Goal: Find specific page/section: Find specific page/section

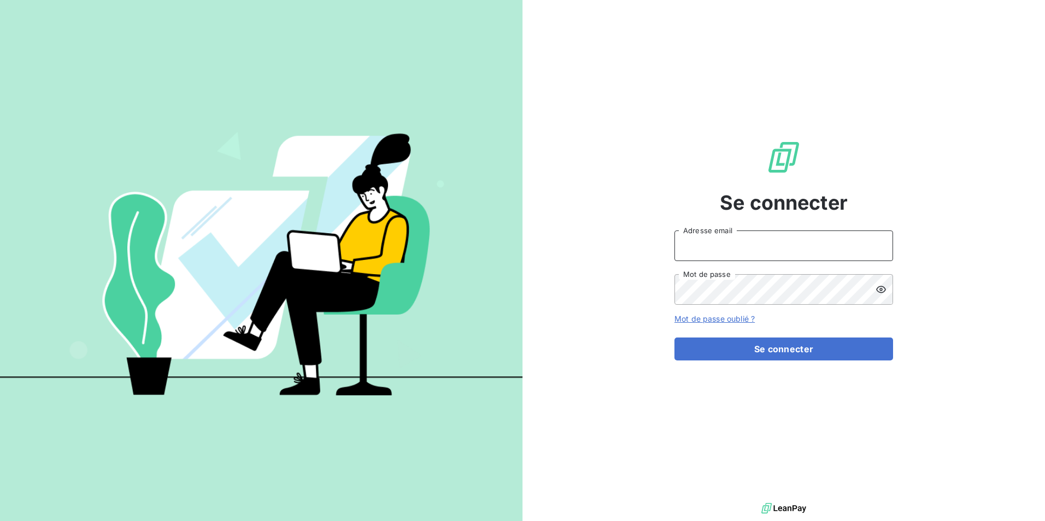
click at [779, 245] on input "Adresse email" at bounding box center [783, 246] width 219 height 31
type input "[EMAIL_ADDRESS][PERSON_NAME][DOMAIN_NAME]"
click at [878, 290] on icon at bounding box center [880, 289] width 11 height 11
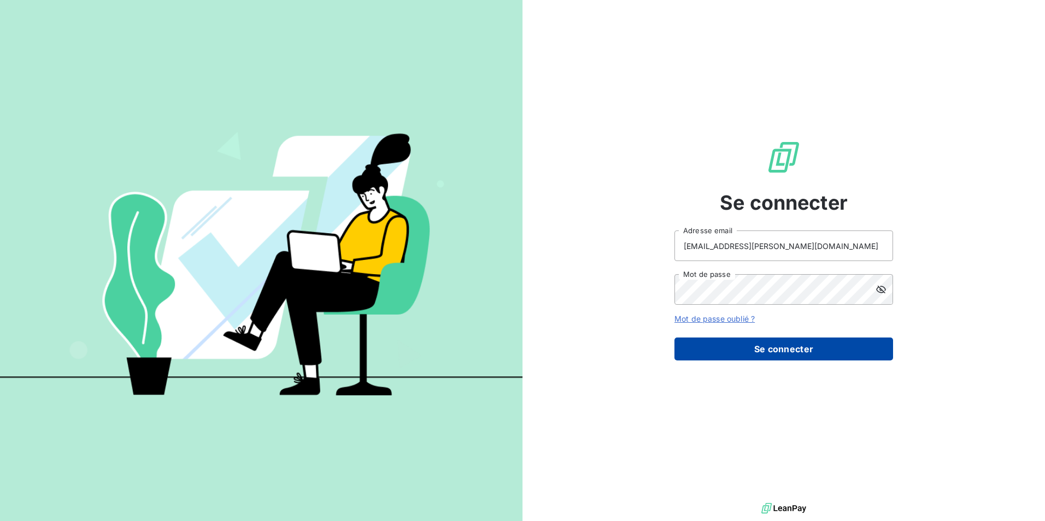
click at [752, 352] on button "Se connecter" at bounding box center [783, 349] width 219 height 23
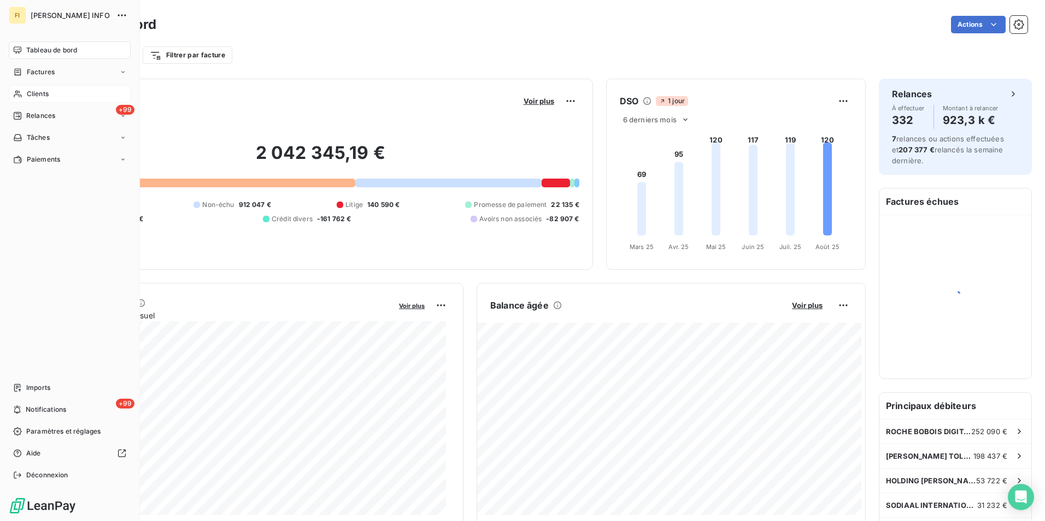
click at [17, 94] on icon at bounding box center [17, 94] width 9 height 9
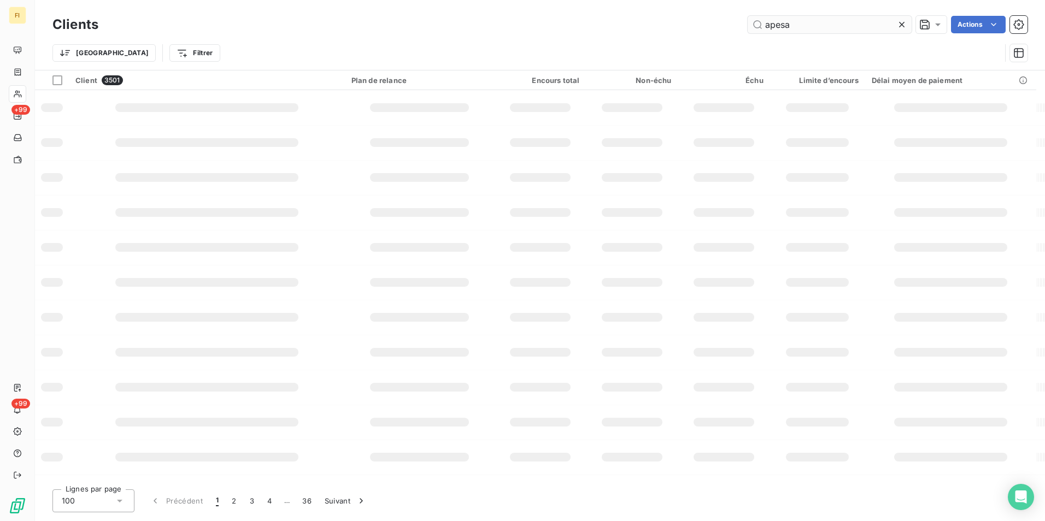
type input "apesa"
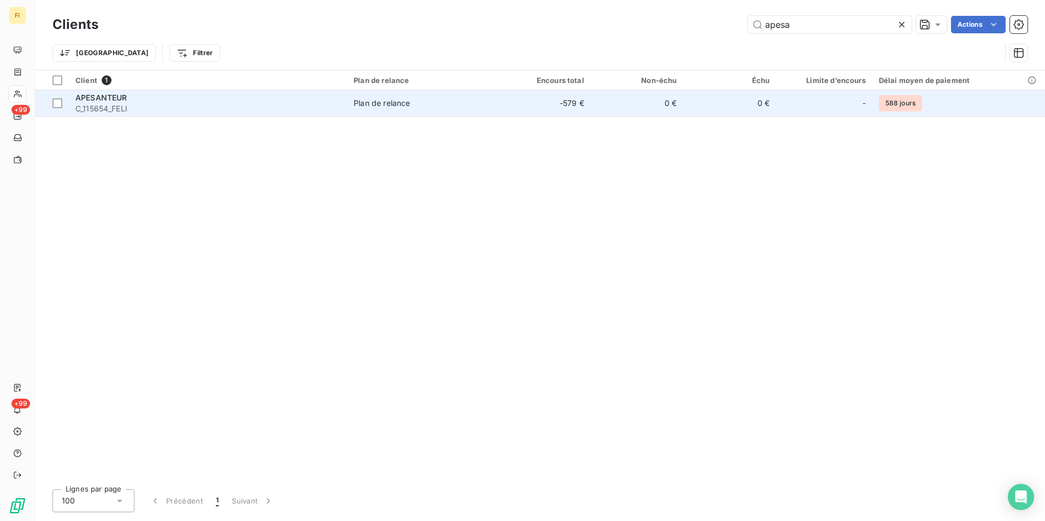
click at [642, 108] on td "0 €" at bounding box center [637, 103] width 93 height 26
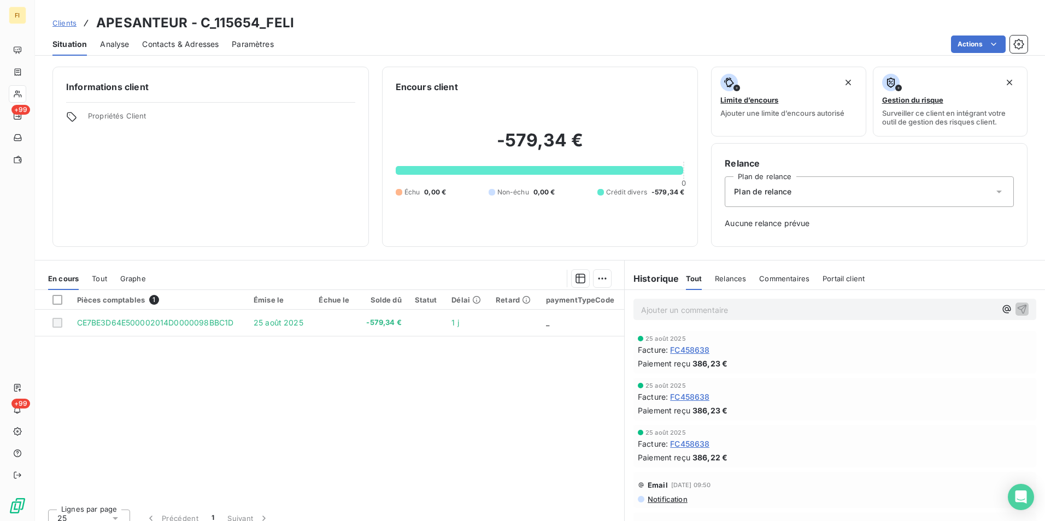
click at [58, 22] on span "Clients" at bounding box center [64, 23] width 24 height 9
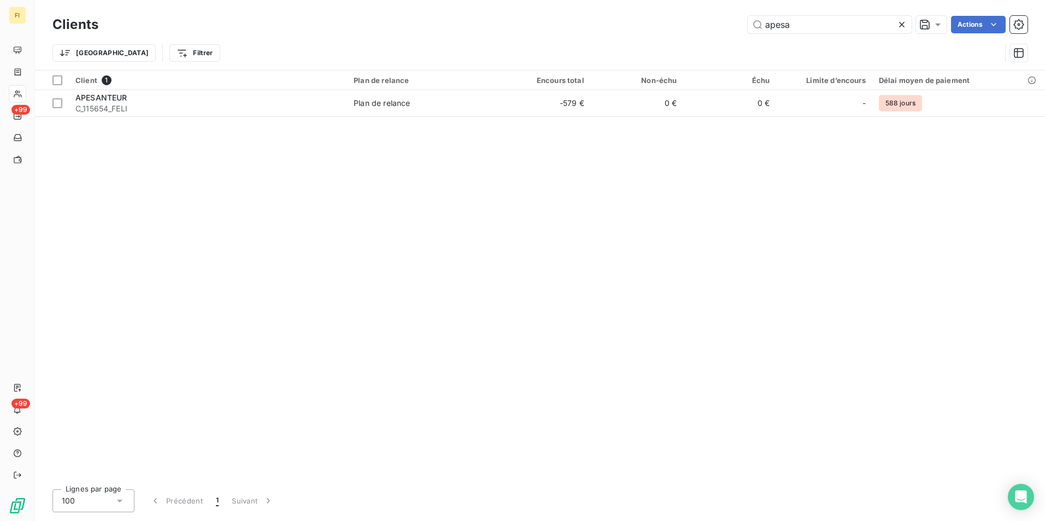
drag, startPoint x: 799, startPoint y: 33, endPoint x: 631, endPoint y: 30, distance: 168.3
click at [631, 30] on div "Clients apesa Actions" at bounding box center [539, 24] width 975 height 23
click at [830, 32] on div "Clients apesa Actions Trier Filtrer" at bounding box center [539, 41] width 975 height 57
click at [831, 27] on input "apesa" at bounding box center [830, 24] width 164 height 17
drag, startPoint x: 837, startPoint y: 25, endPoint x: 711, endPoint y: 25, distance: 126.2
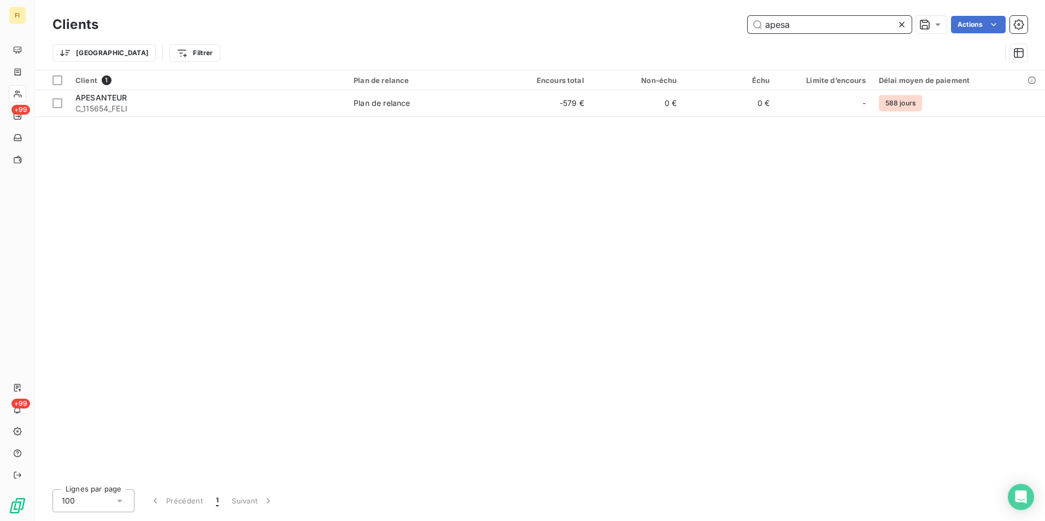
click at [711, 25] on div "apesa Actions" at bounding box center [569, 24] width 916 height 17
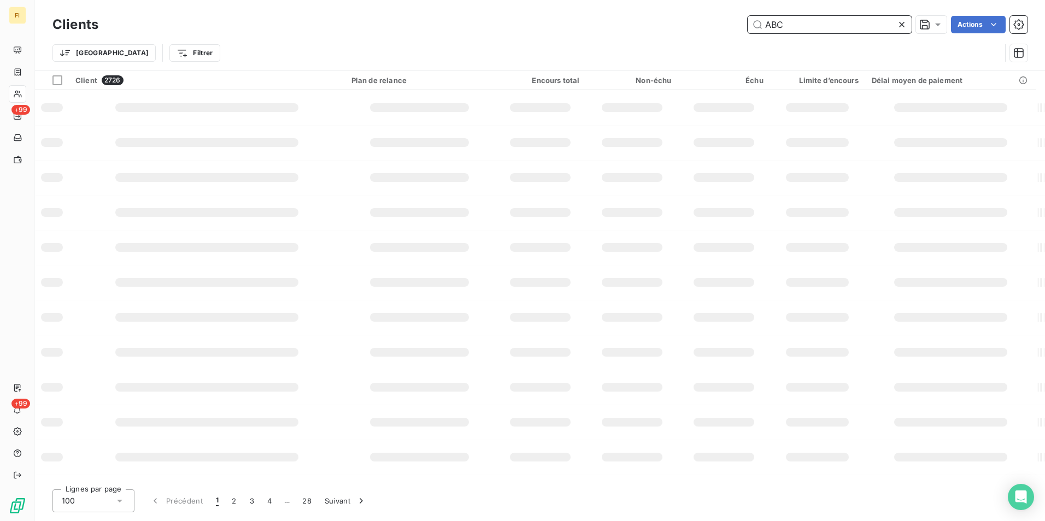
type input "ABC"
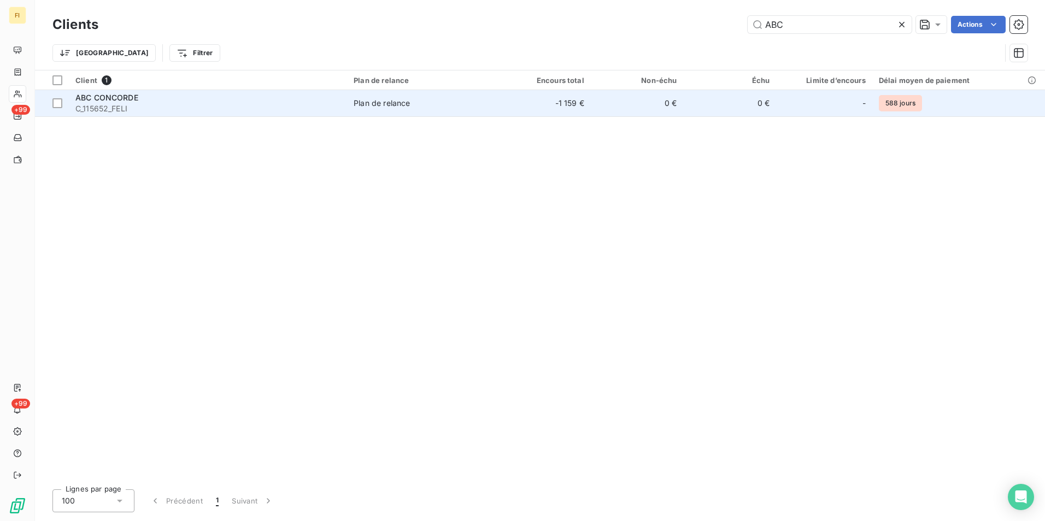
click at [617, 111] on td "0 €" at bounding box center [637, 103] width 93 height 26
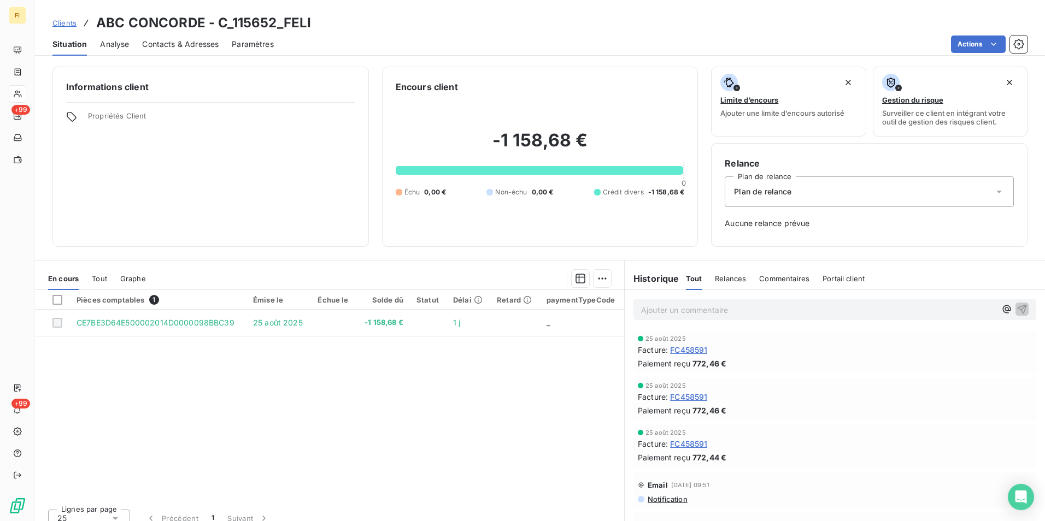
click at [61, 23] on span "Clients" at bounding box center [64, 23] width 24 height 9
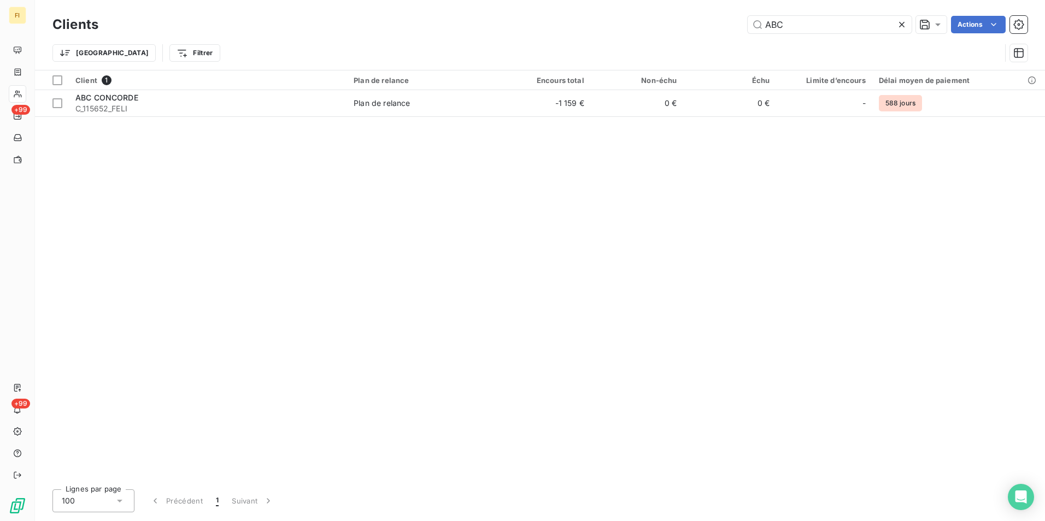
click at [658, 36] on div "Clients ABC Actions Trier Filtrer" at bounding box center [539, 41] width 975 height 57
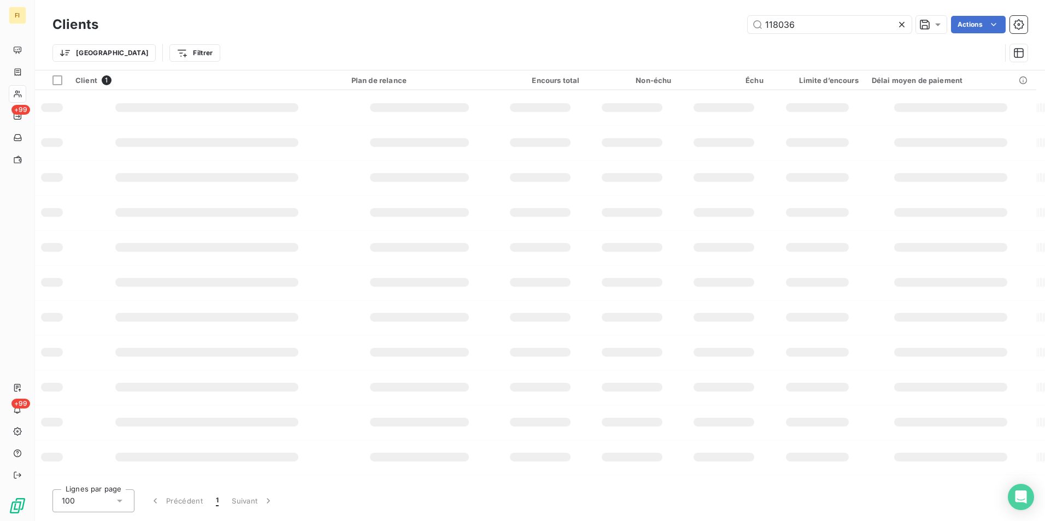
type input "118036"
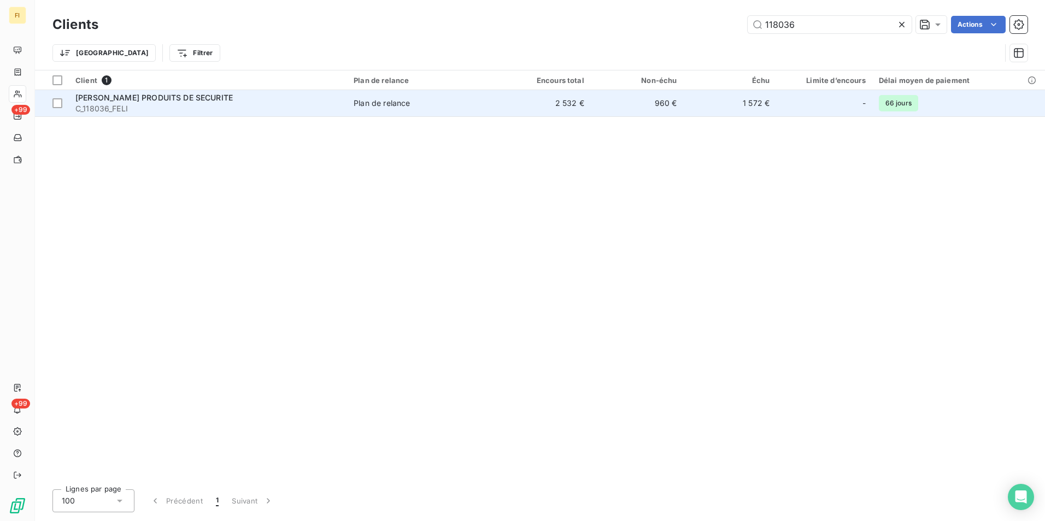
click at [603, 107] on td "960 €" at bounding box center [637, 103] width 93 height 26
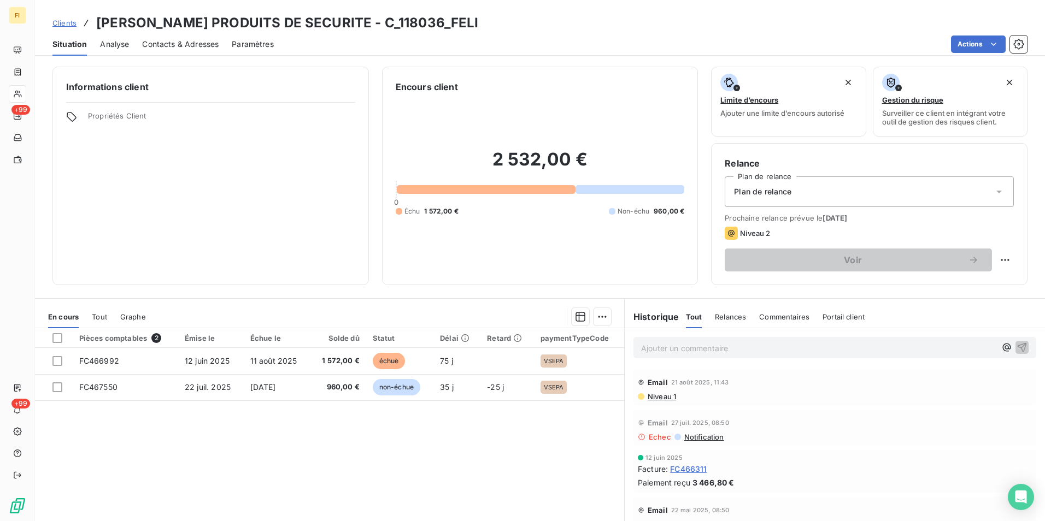
click at [68, 24] on span "Clients" at bounding box center [64, 23] width 24 height 9
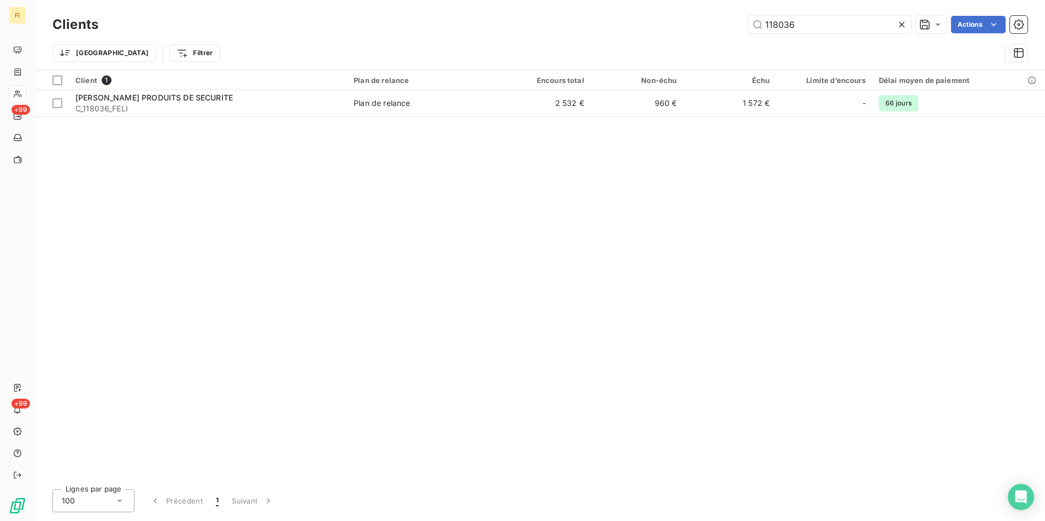
drag, startPoint x: 819, startPoint y: 20, endPoint x: 484, endPoint y: 37, distance: 335.9
click at [636, 37] on div "Clients 118036 Actions Trier Filtrer" at bounding box center [539, 41] width 975 height 57
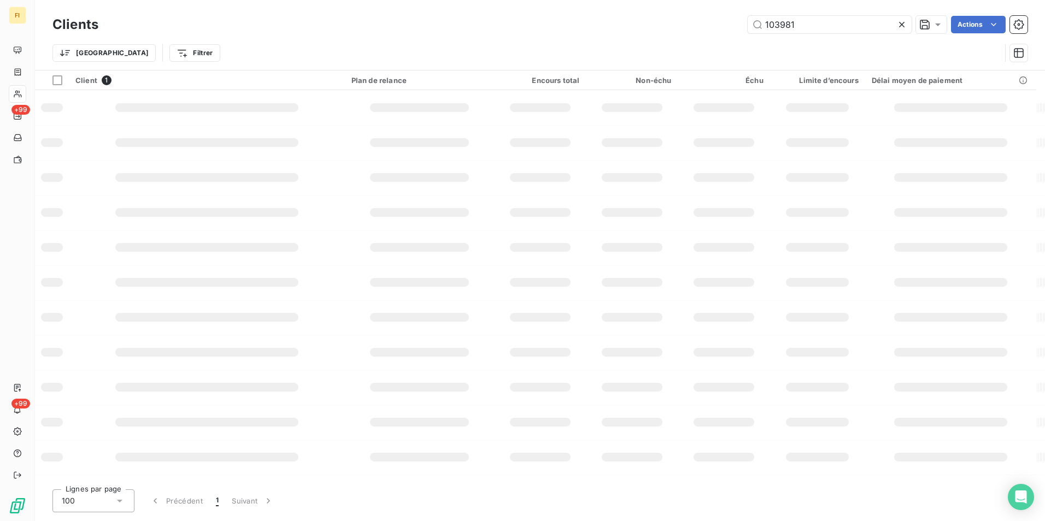
type input "103981"
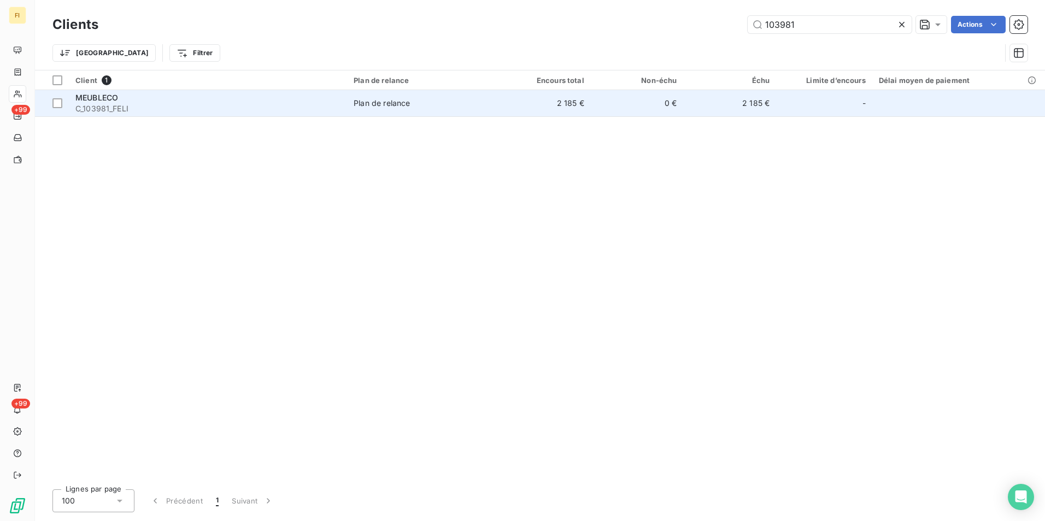
click at [686, 108] on td "2 185 €" at bounding box center [729, 103] width 93 height 26
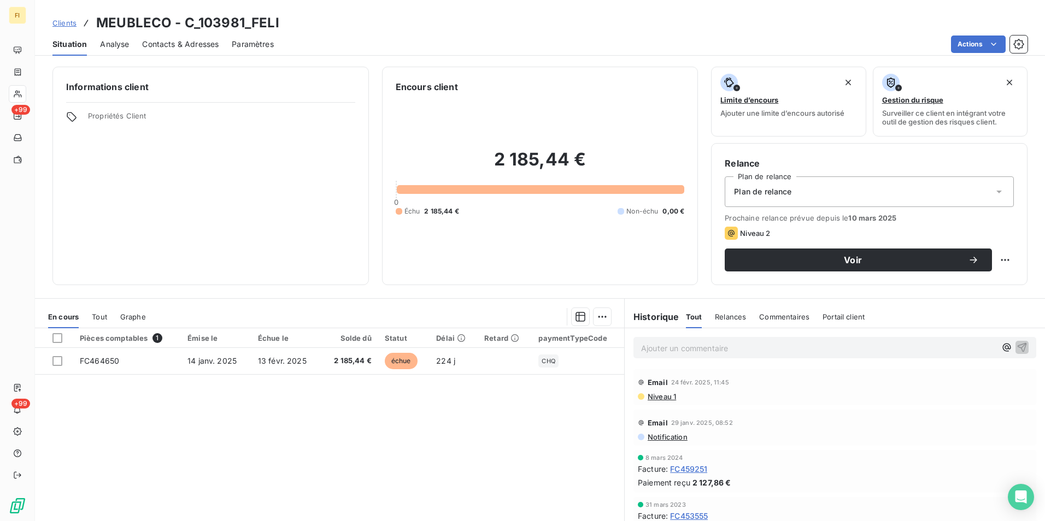
click at [63, 24] on span "Clients" at bounding box center [64, 23] width 24 height 9
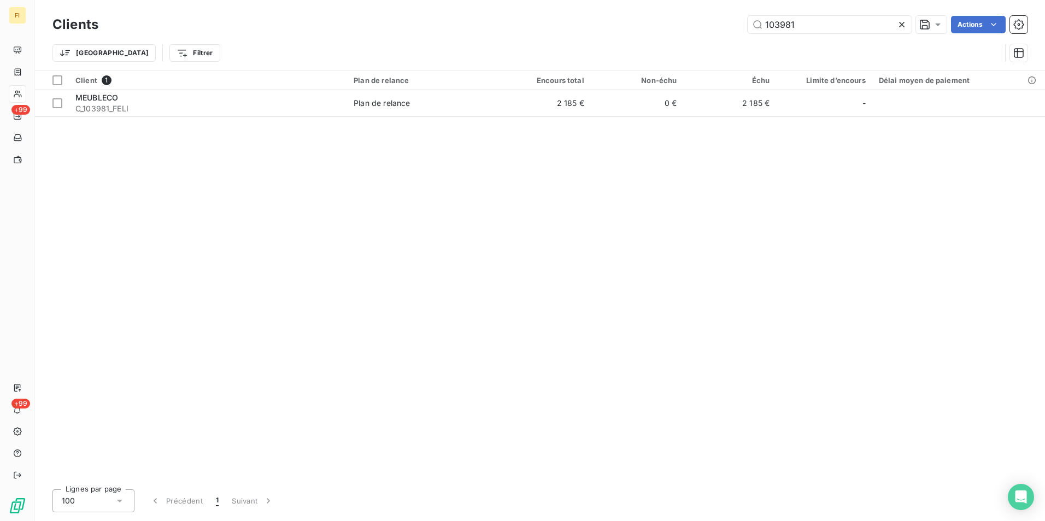
drag, startPoint x: 811, startPoint y: 21, endPoint x: 455, endPoint y: 31, distance: 357.0
click at [543, 26] on div "103981 Actions" at bounding box center [569, 24] width 916 height 17
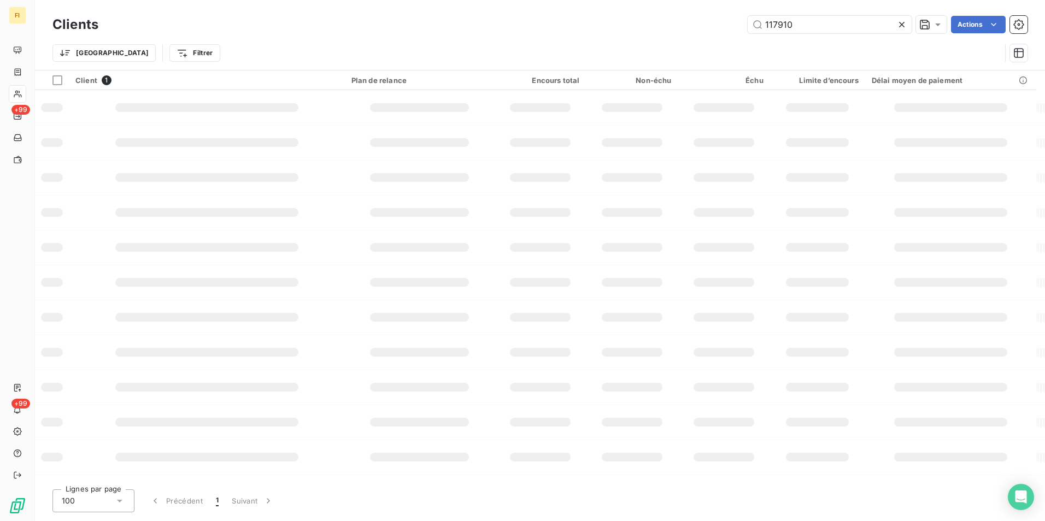
type input "117910"
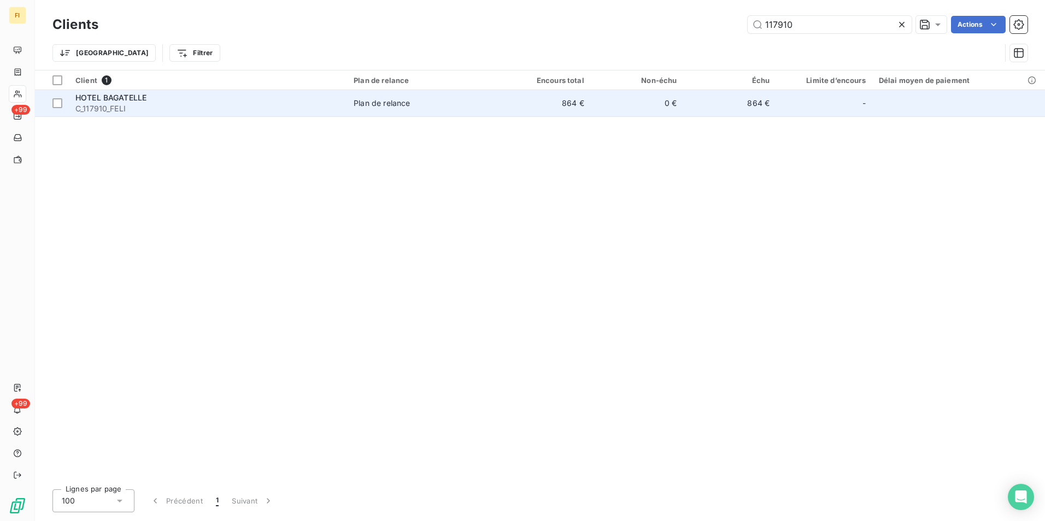
click at [515, 116] on td "864 €" at bounding box center [544, 103] width 93 height 26
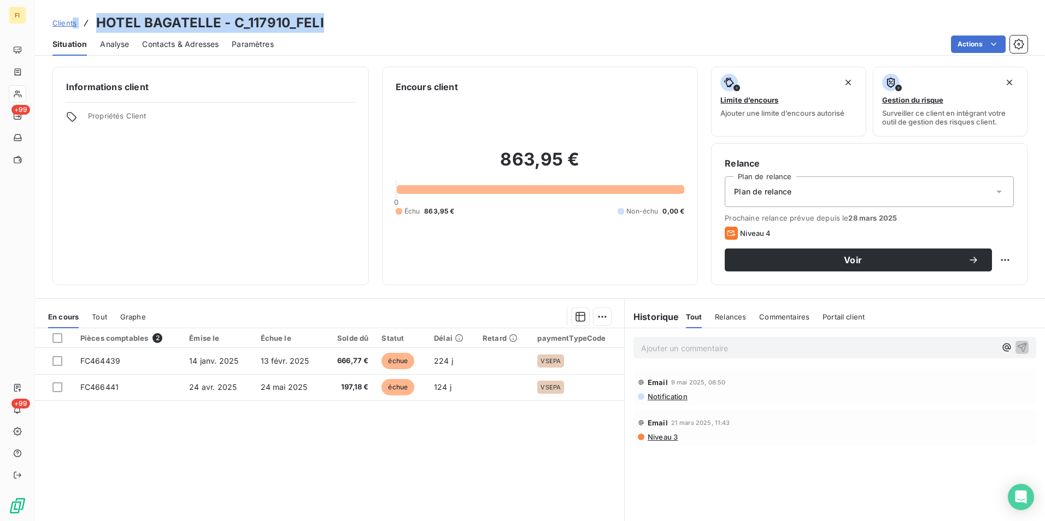
drag, startPoint x: 190, startPoint y: 23, endPoint x: 73, endPoint y: 22, distance: 116.9
click at [73, 22] on div "Clients HOTEL BAGATELLE - C_117910_FELI" at bounding box center [540, 23] width 1010 height 20
click at [346, 55] on div "Situation Analyse Contacts & Adresses Paramètres Actions" at bounding box center [540, 44] width 1010 height 23
drag, startPoint x: 276, startPoint y: 26, endPoint x: 99, endPoint y: 27, distance: 177.1
click at [99, 27] on div "Clients HOTEL BAGATELLE - C_117910_FELI" at bounding box center [540, 23] width 1010 height 20
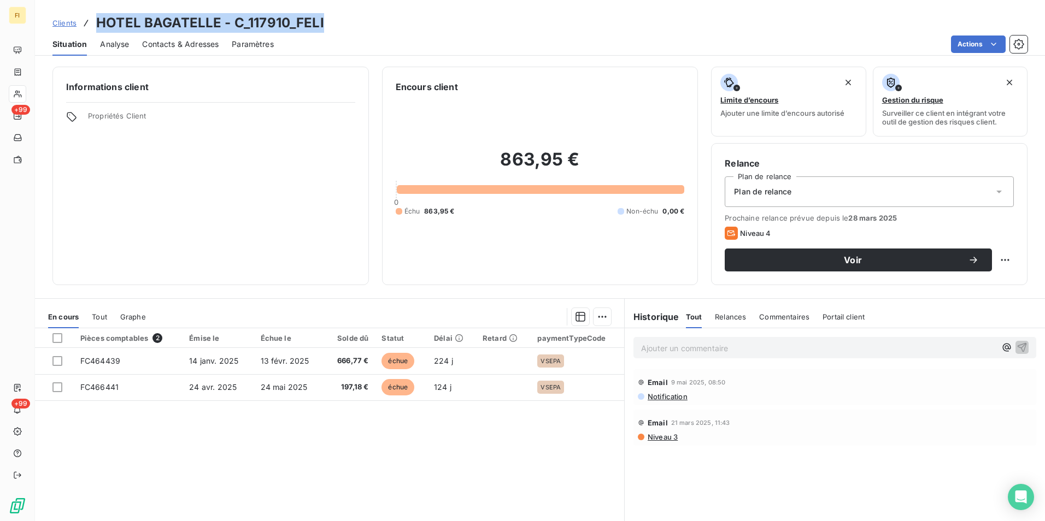
copy h3 "HOTEL BAGATELLE - C_117910_FELI"
click at [70, 26] on span "Clients" at bounding box center [64, 23] width 24 height 9
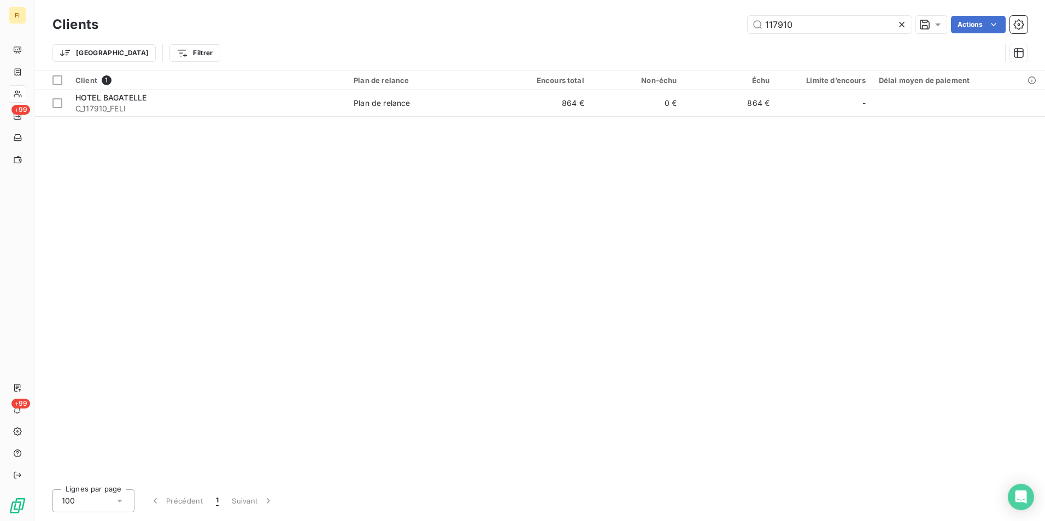
drag, startPoint x: 832, startPoint y: 19, endPoint x: 651, endPoint y: 37, distance: 181.8
click at [680, 28] on div "117910 Actions" at bounding box center [569, 24] width 916 height 17
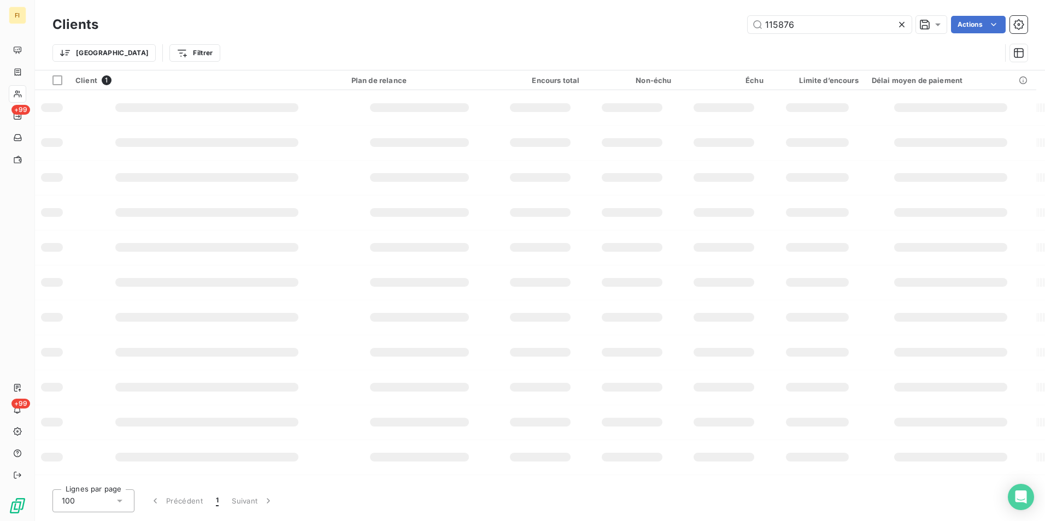
type input "115876"
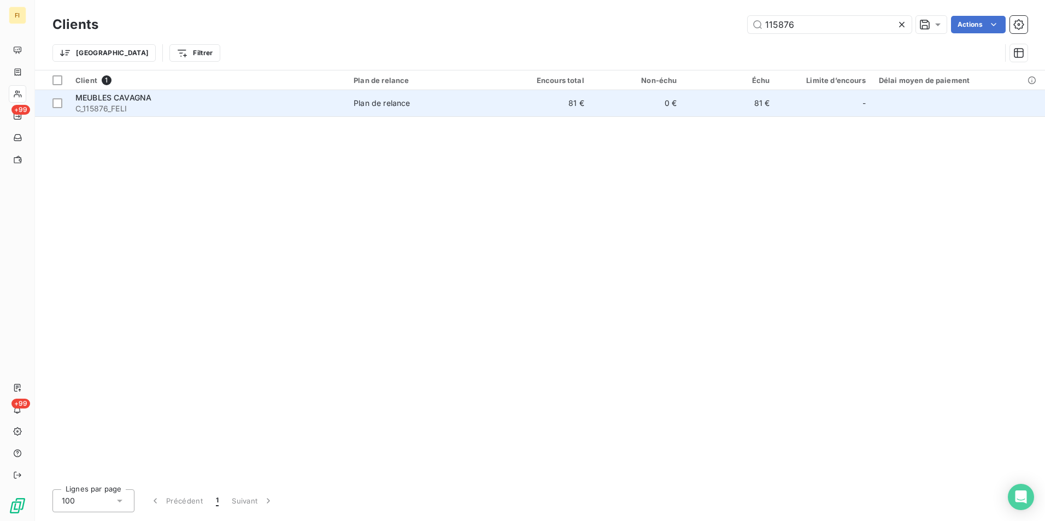
click at [703, 109] on td "81 €" at bounding box center [729, 103] width 93 height 26
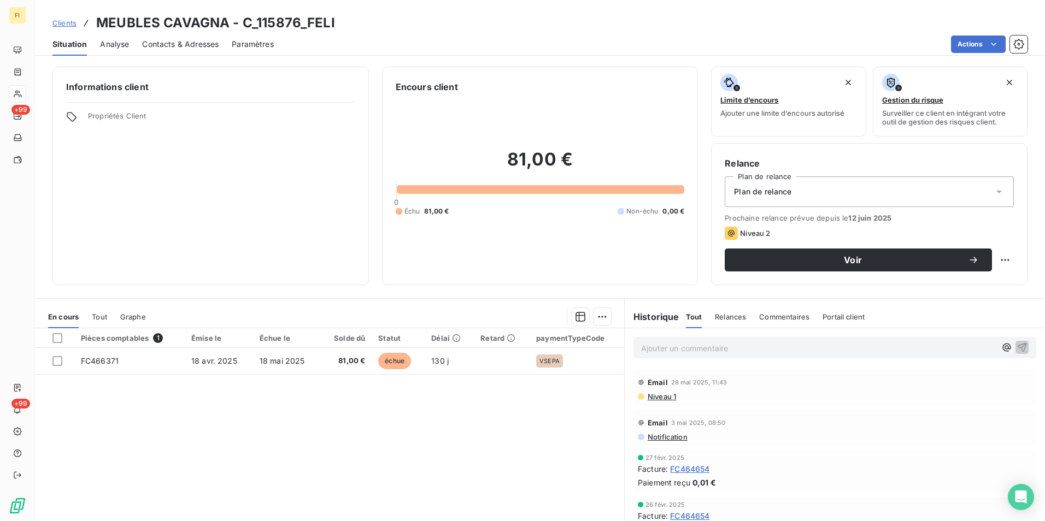
click at [54, 22] on span "Clients" at bounding box center [64, 23] width 24 height 9
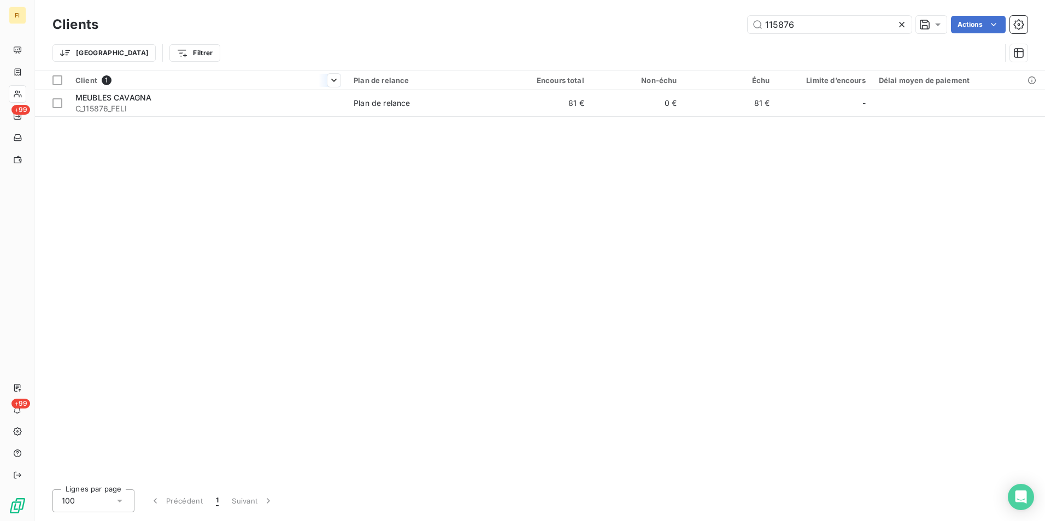
drag, startPoint x: 811, startPoint y: 28, endPoint x: 311, endPoint y: 79, distance: 502.6
click at [594, 42] on div "Clients 115876 Actions Trier Filtrer" at bounding box center [539, 41] width 975 height 57
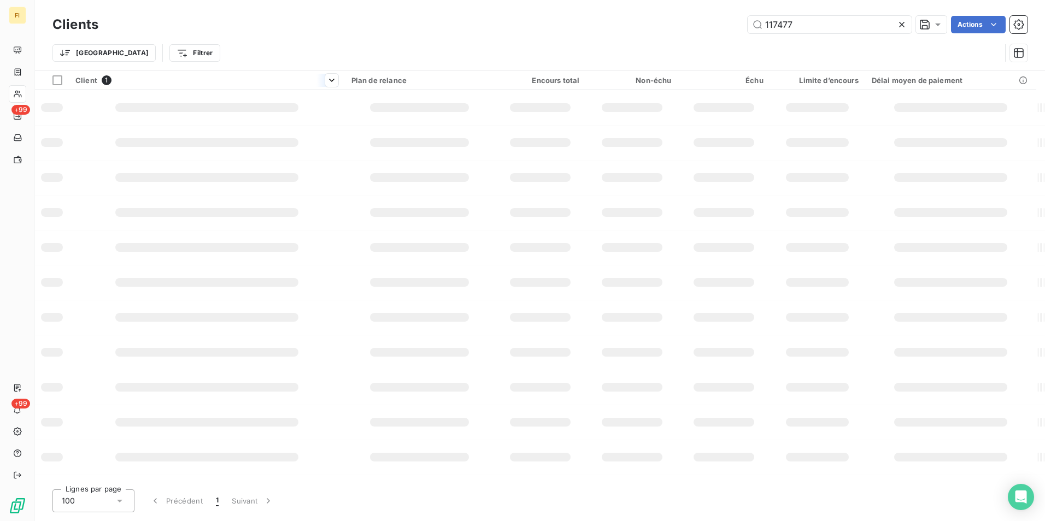
type input "117477"
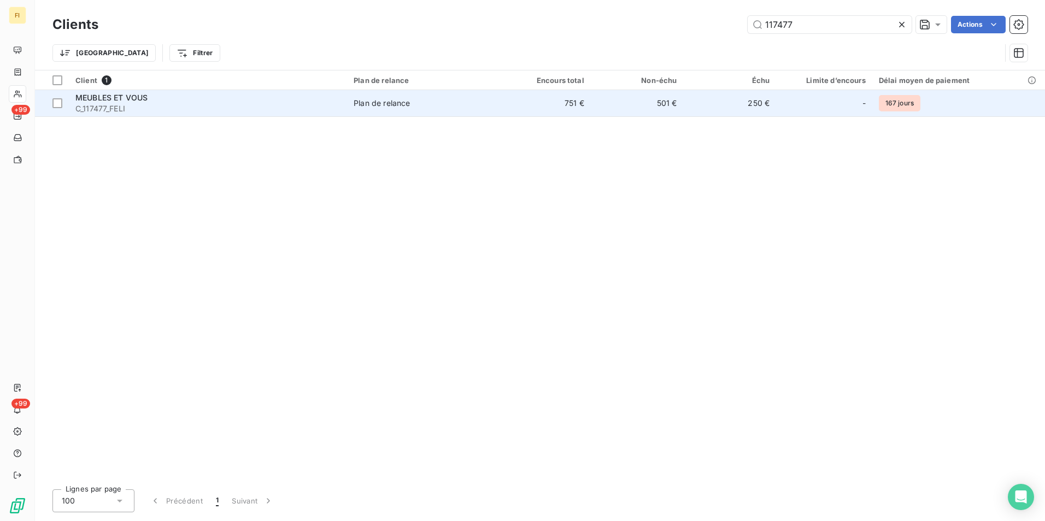
click at [484, 107] on span "Plan de relance" at bounding box center [423, 103] width 138 height 11
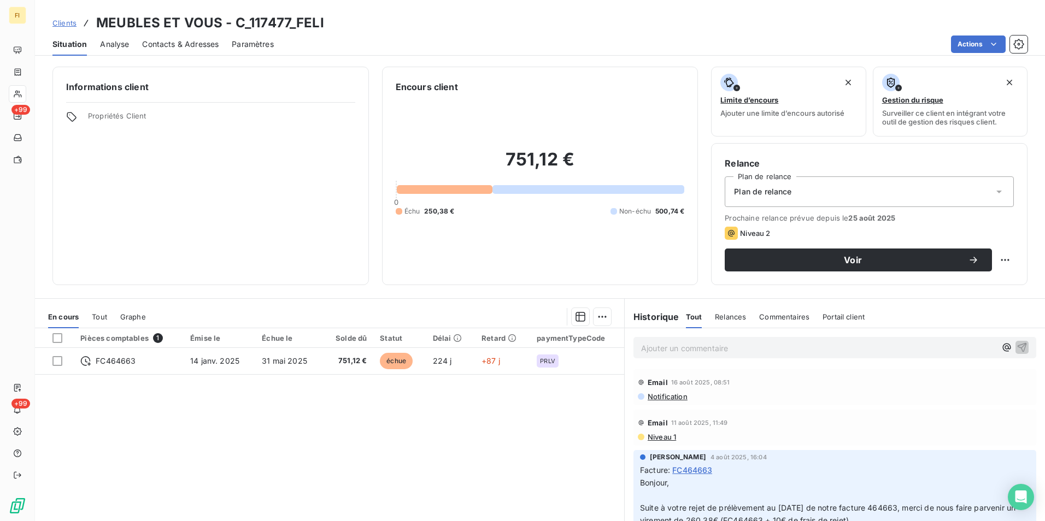
click at [59, 21] on span "Clients" at bounding box center [64, 23] width 24 height 9
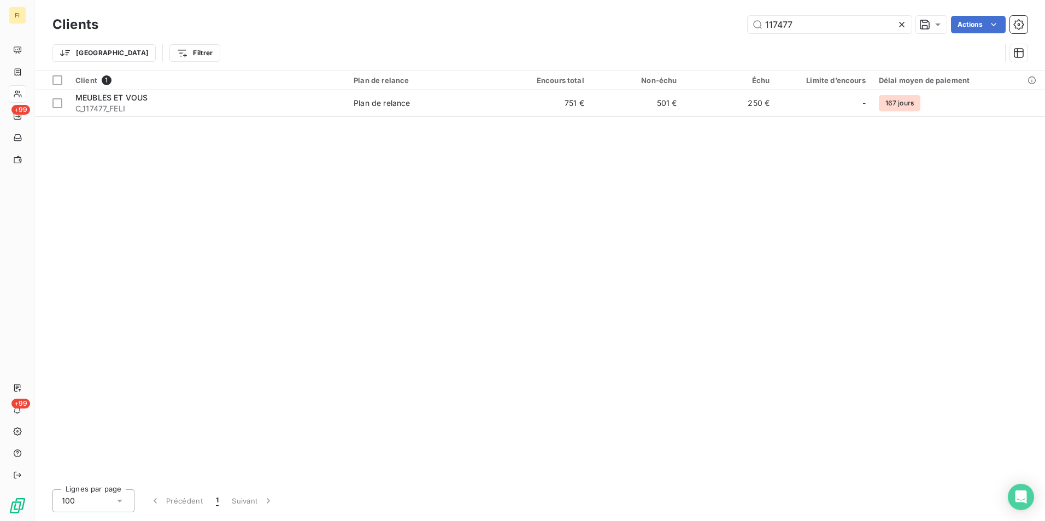
drag, startPoint x: 710, startPoint y: 25, endPoint x: 623, endPoint y: 32, distance: 87.2
click at [643, 29] on div "117477 Actions" at bounding box center [569, 24] width 916 height 17
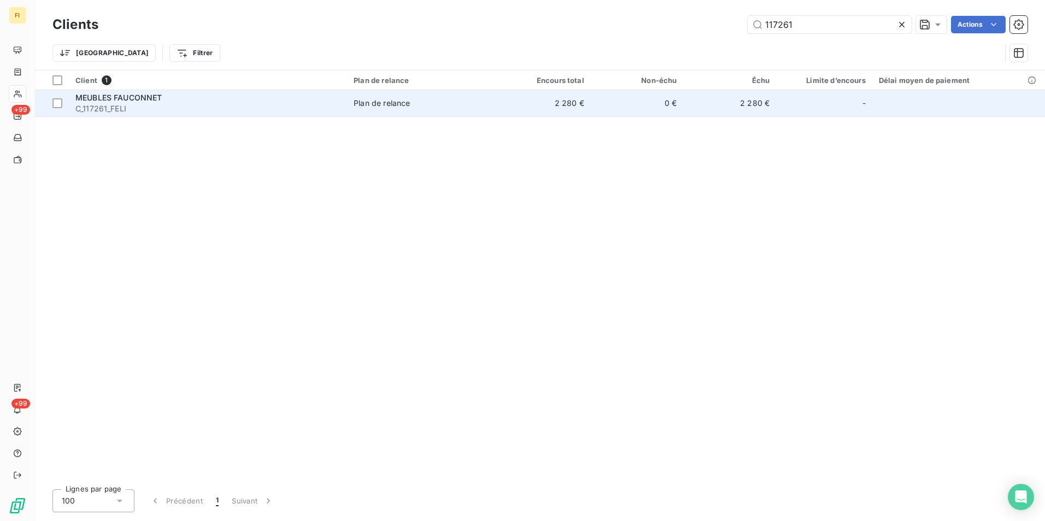
type input "117261"
click at [601, 98] on td "0 €" at bounding box center [637, 103] width 93 height 26
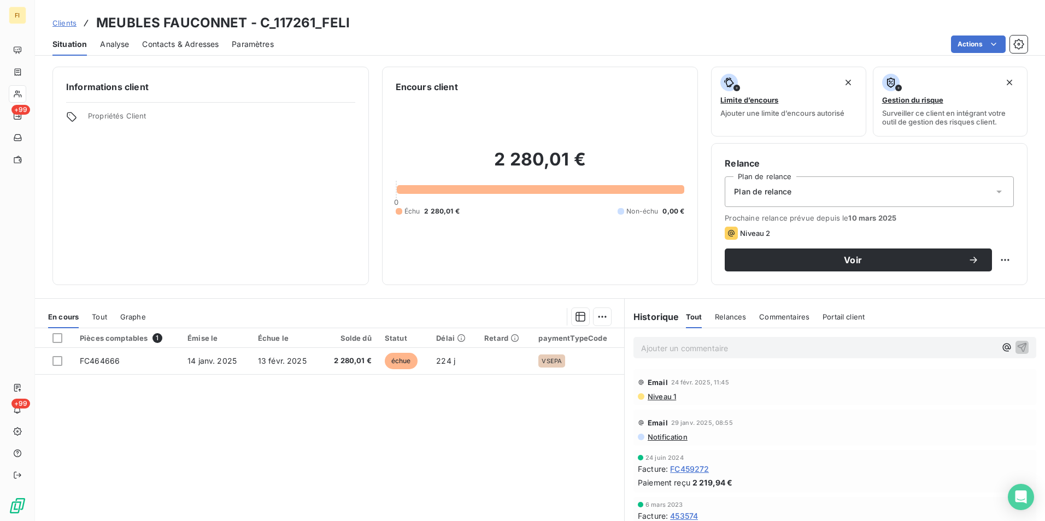
click at [68, 27] on span "Clients" at bounding box center [64, 23] width 24 height 9
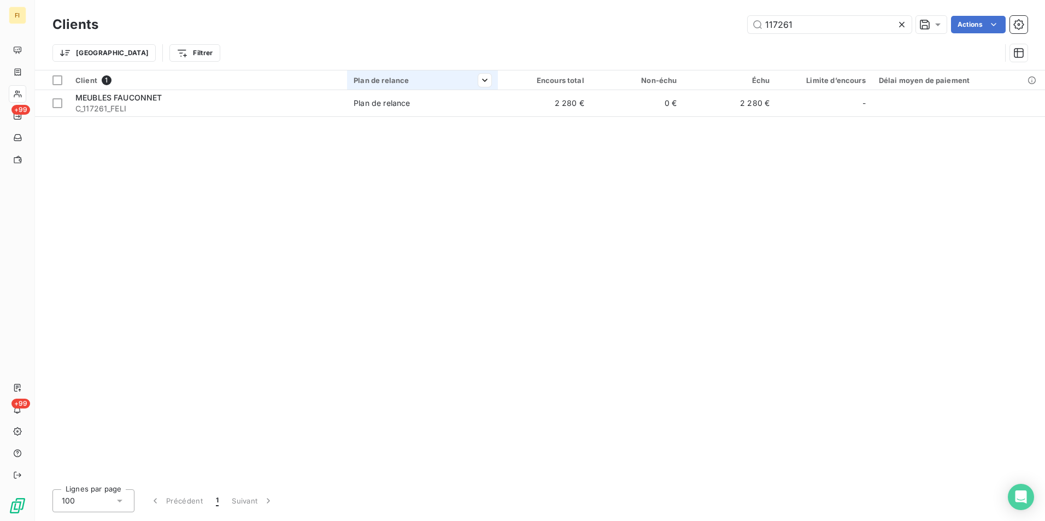
drag, startPoint x: 802, startPoint y: 25, endPoint x: 405, endPoint y: 72, distance: 399.5
click at [555, 37] on div "Clients 117261 Actions Trier Filtrer" at bounding box center [539, 41] width 975 height 57
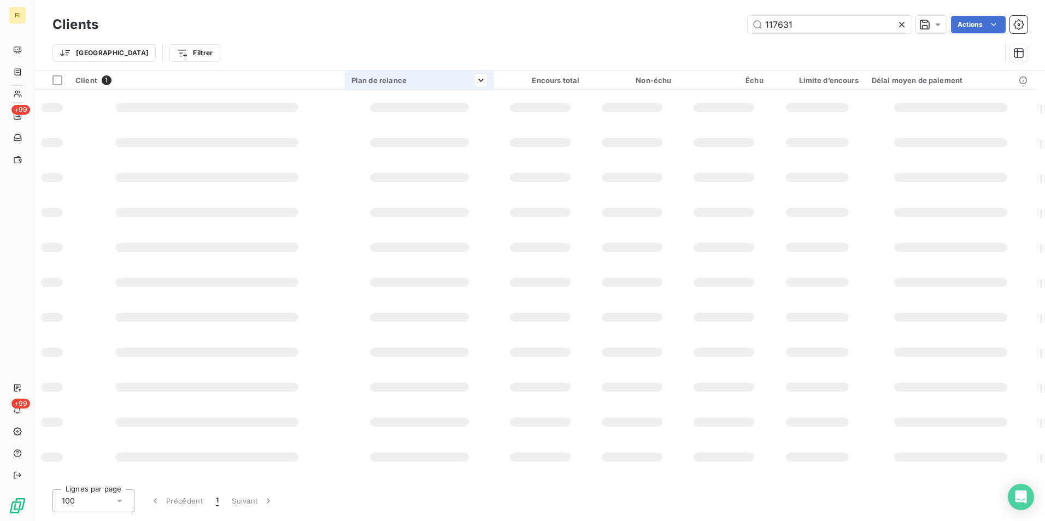
type input "117631"
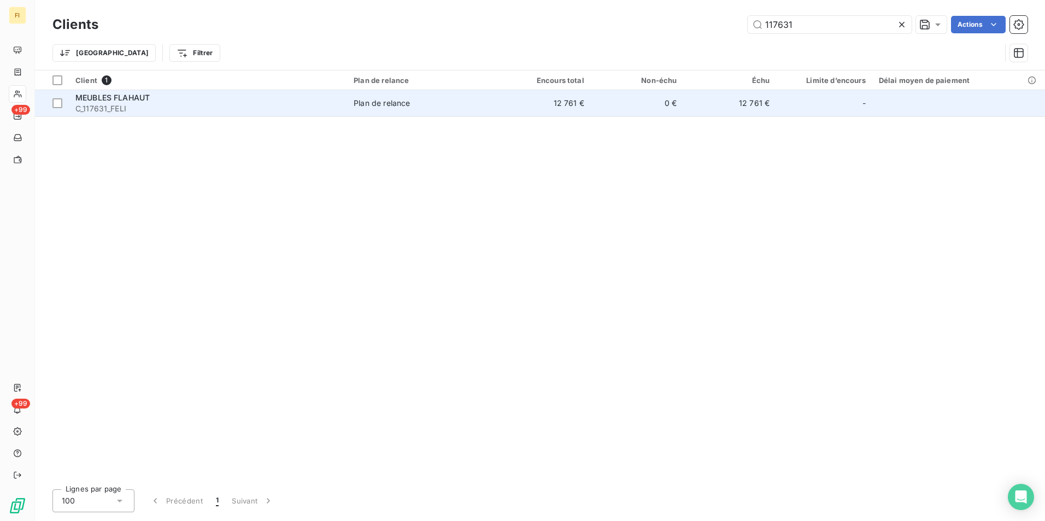
click at [549, 98] on td "12 761 €" at bounding box center [544, 103] width 93 height 26
